Goal: Transaction & Acquisition: Purchase product/service

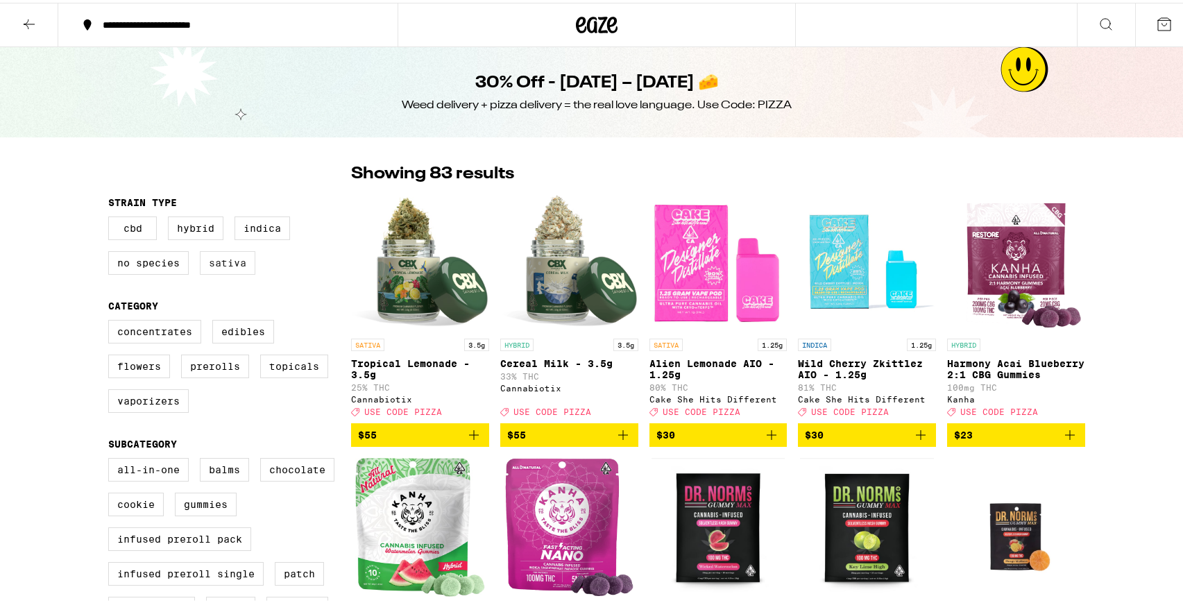
click at [225, 264] on label "Sativa" at bounding box center [227, 260] width 55 height 24
click at [112, 216] on input "Sativa" at bounding box center [111, 216] width 1 height 1
checkbox input "true"
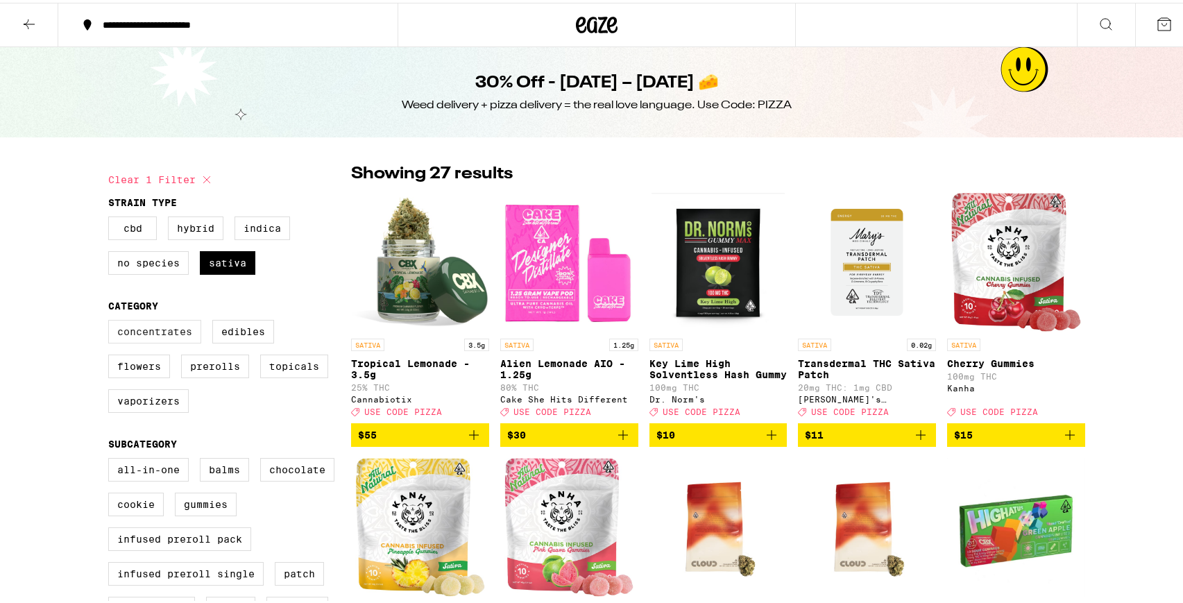
click at [114, 338] on label "Concentrates" at bounding box center [154, 329] width 93 height 24
click at [112, 320] on input "Concentrates" at bounding box center [111, 319] width 1 height 1
checkbox input "true"
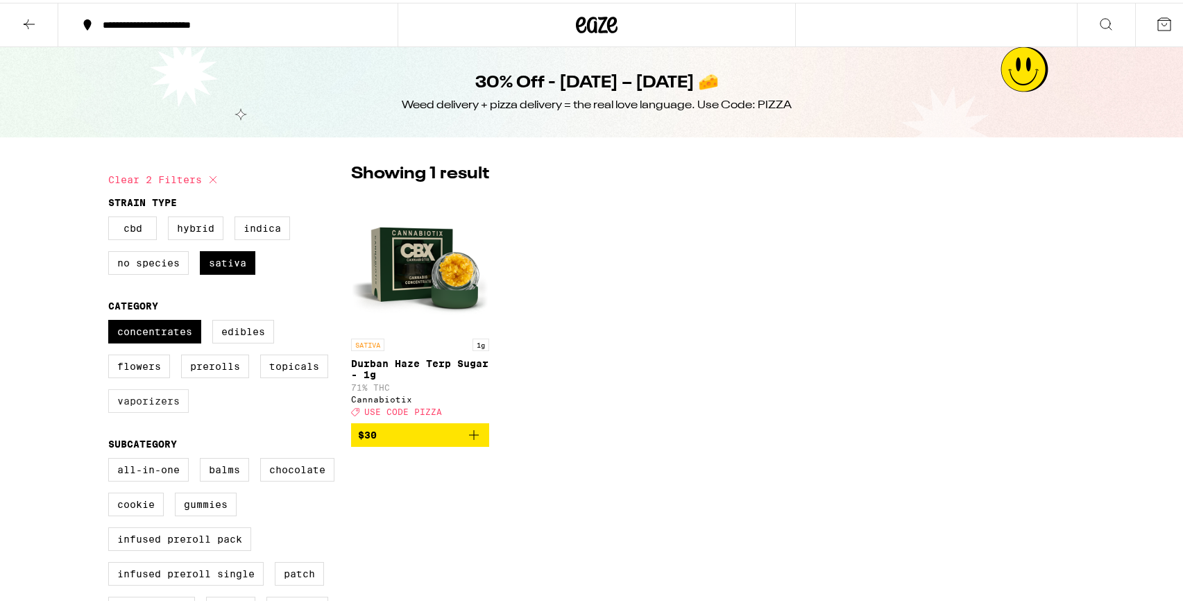
click at [117, 404] on label "Vaporizers" at bounding box center [148, 398] width 80 height 24
click at [112, 320] on input "Vaporizers" at bounding box center [111, 319] width 1 height 1
checkbox input "true"
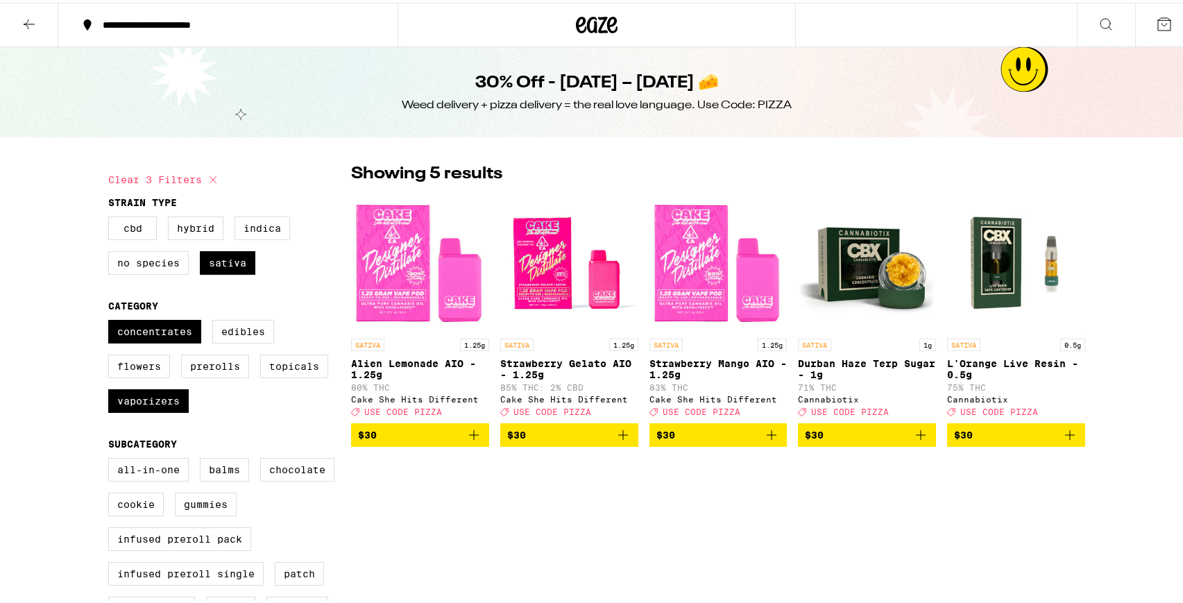
click at [23, 26] on icon at bounding box center [29, 21] width 17 height 17
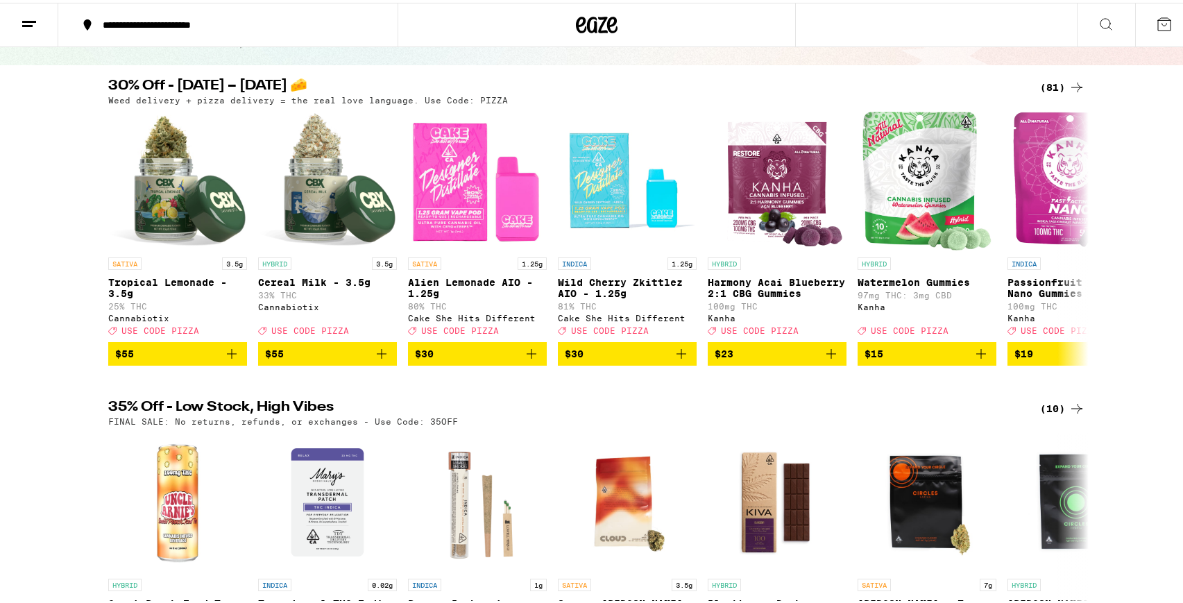
scroll to position [465, 0]
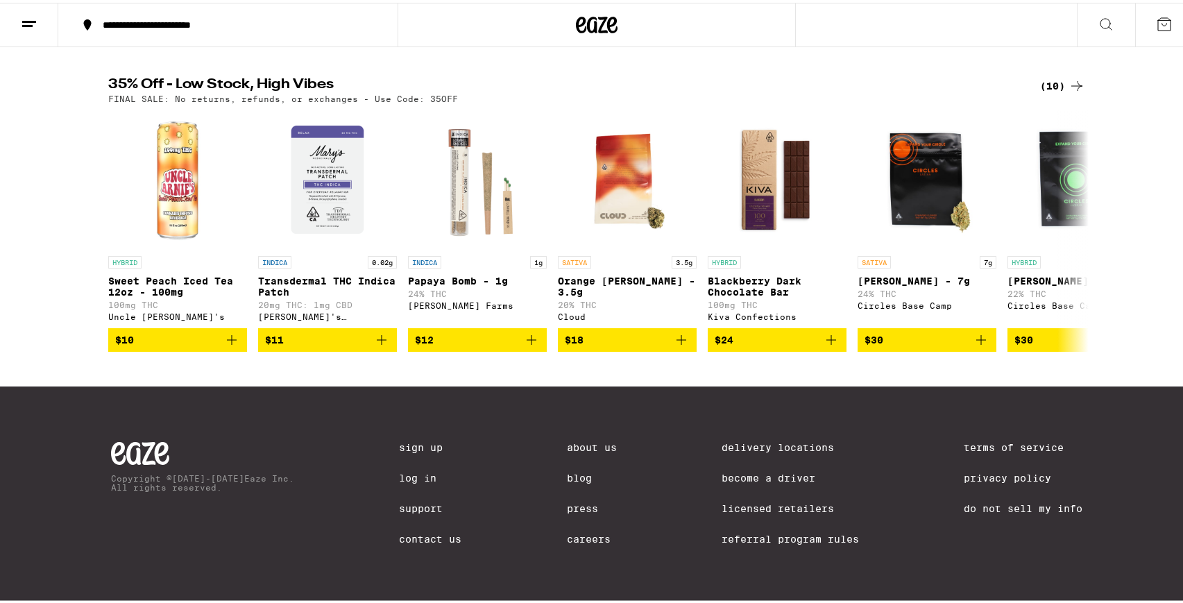
click at [1062, 75] on div "(10)" at bounding box center [1062, 83] width 45 height 17
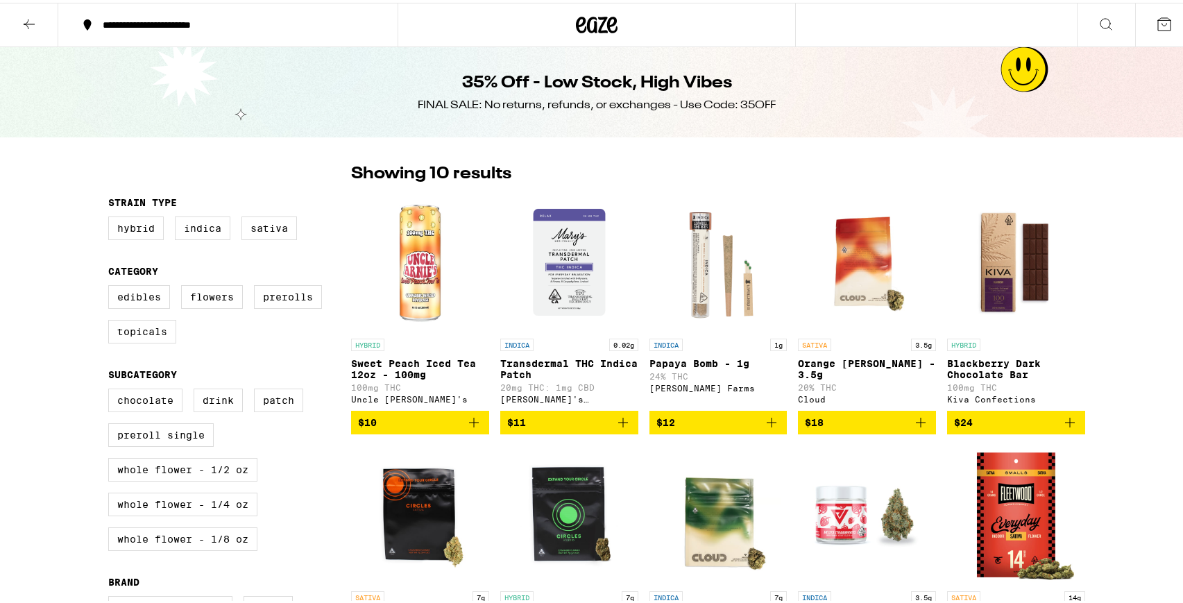
click at [26, 16] on icon at bounding box center [29, 21] width 17 height 17
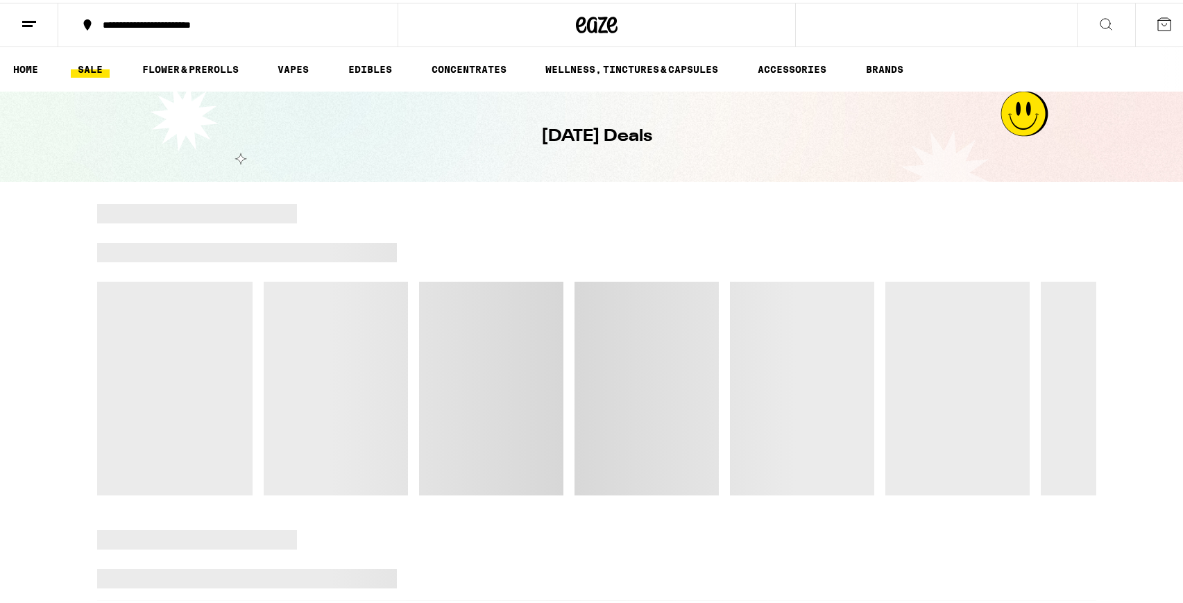
click at [278, 17] on div "**********" at bounding box center [235, 22] width 279 height 10
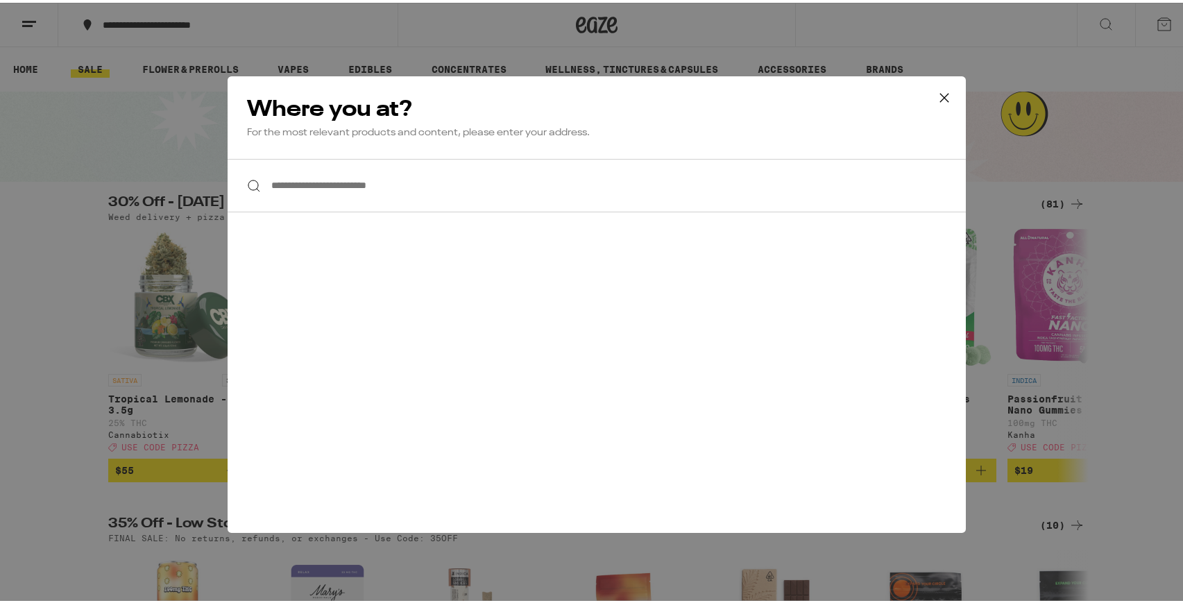
click at [272, 184] on input "**********" at bounding box center [597, 182] width 738 height 53
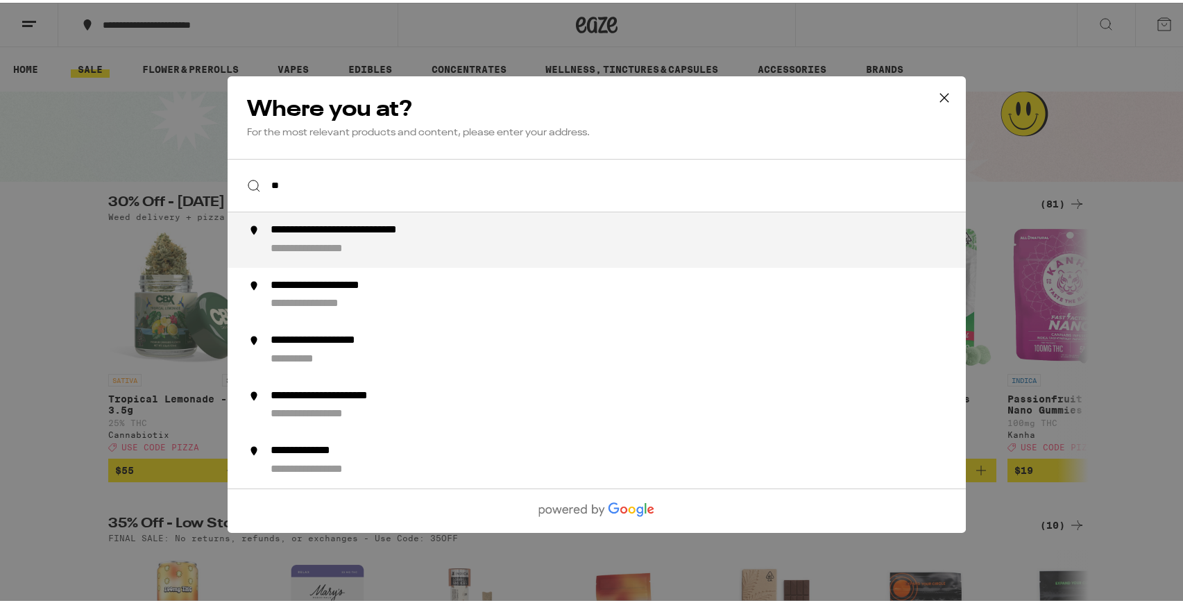
type input "**"
click at [937, 94] on icon at bounding box center [944, 95] width 21 height 21
